Goal: Task Accomplishment & Management: Manage account settings

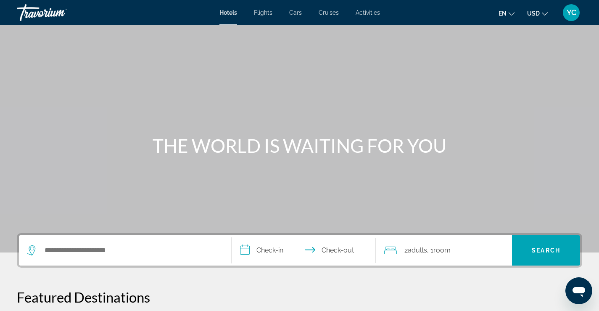
click at [571, 16] on span "YC" at bounding box center [572, 12] width 10 height 8
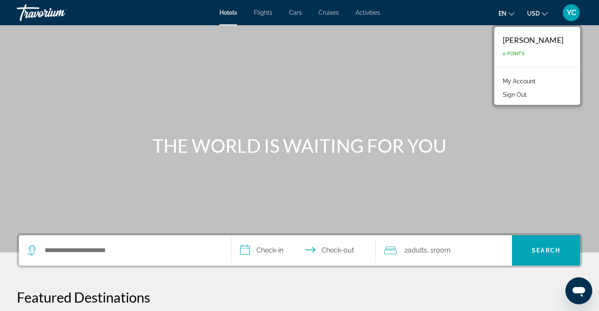
click at [572, 16] on span "YC" at bounding box center [572, 12] width 10 height 8
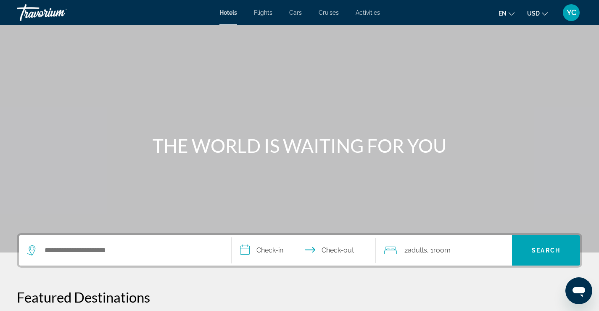
click at [572, 15] on span "YC" at bounding box center [572, 12] width 10 height 8
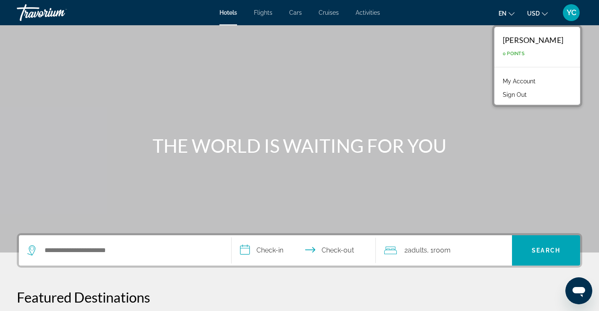
click at [572, 15] on span "YC" at bounding box center [572, 12] width 10 height 8
click at [529, 94] on button "Sign Out" at bounding box center [514, 94] width 32 height 11
click at [0, 0] on div at bounding box center [0, 0] width 0 height 0
